Goal: Transaction & Acquisition: Download file/media

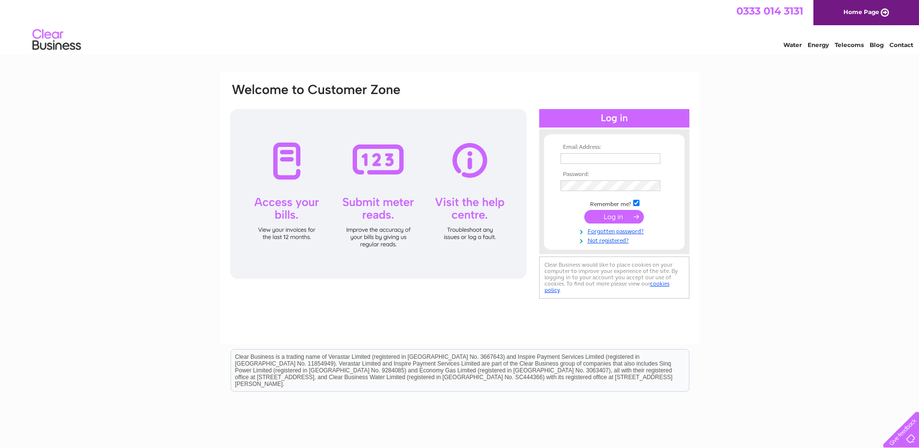
type input "[PERSON_NAME][EMAIL_ADDRESS][DOMAIN_NAME]"
click at [606, 215] on input "submit" at bounding box center [614, 217] width 60 height 14
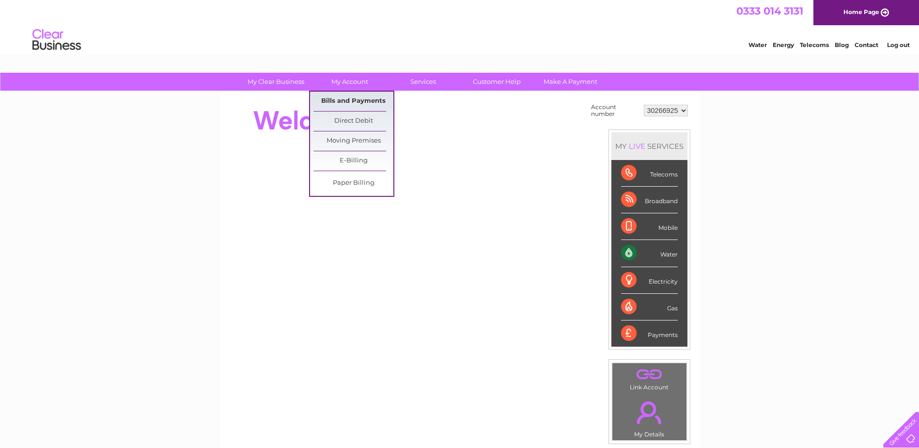
click at [358, 99] on link "Bills and Payments" at bounding box center [353, 101] width 80 height 19
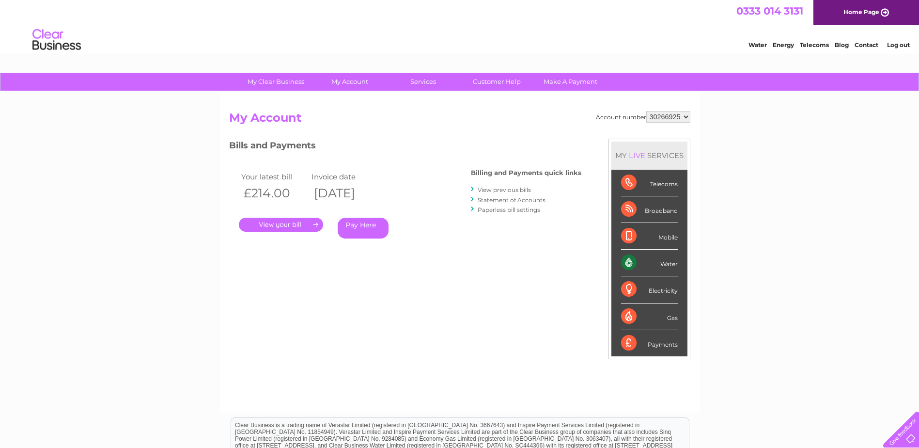
click at [292, 225] on link "." at bounding box center [281, 225] width 84 height 14
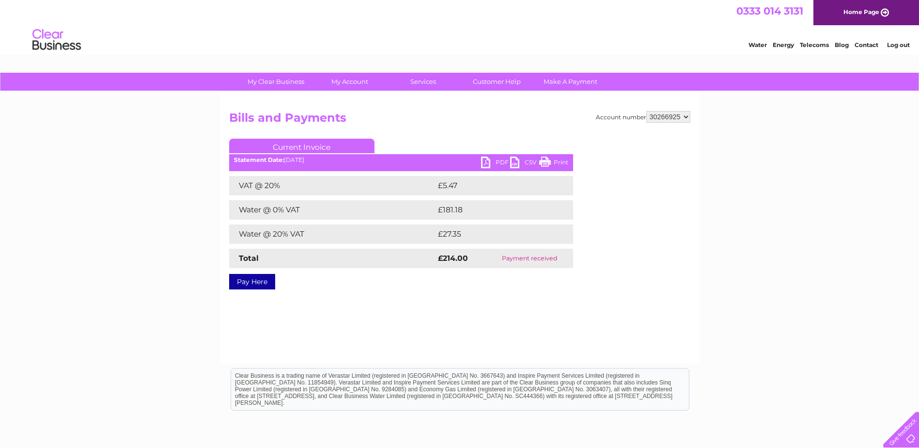
click at [493, 161] on link "PDF" at bounding box center [495, 164] width 29 height 14
